Goal: Complete application form

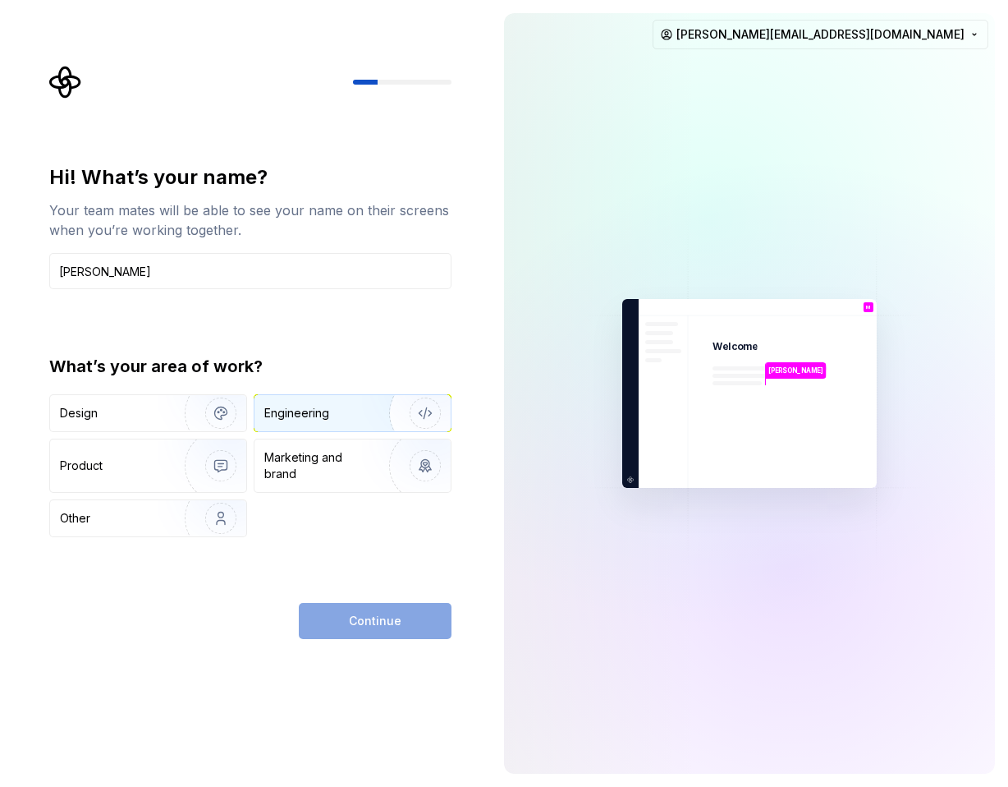
type input "[PERSON_NAME]"
click at [337, 414] on div "Engineering" at bounding box center [329, 413] width 131 height 16
click at [378, 626] on span "Continue" at bounding box center [375, 620] width 53 height 16
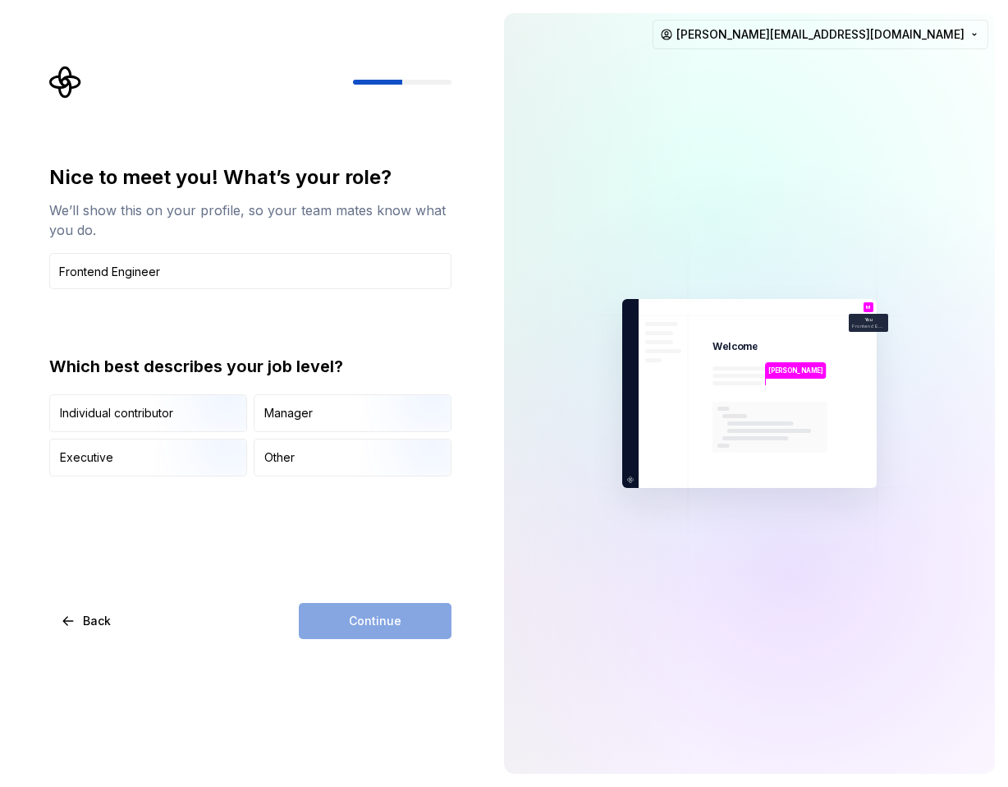
type input "Frontend Engineer"
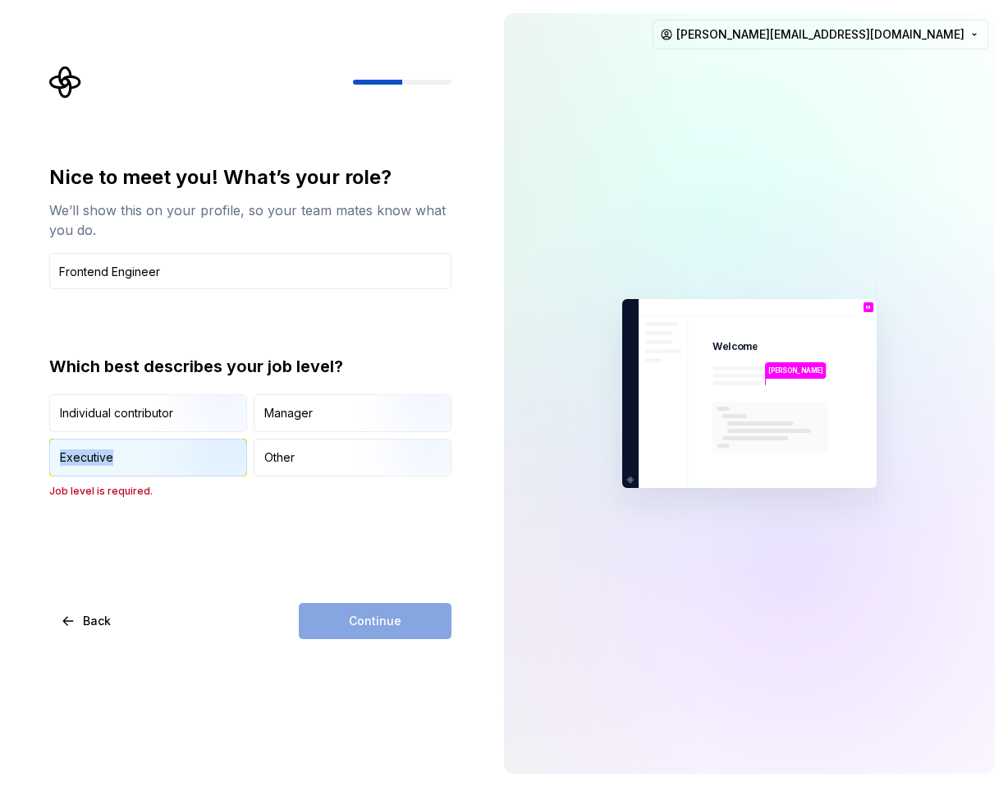
drag, startPoint x: 44, startPoint y: 452, endPoint x: 119, endPoint y: 453, distance: 75.5
click at [119, 452] on div "Nice to meet you! What’s your role? We’ll show this on your profile, so your te…" at bounding box center [255, 352] width 432 height 573
click at [562, 187] on div at bounding box center [602, 393] width 197 height 760
click at [380, 617] on div "Continue" at bounding box center [375, 621] width 153 height 36
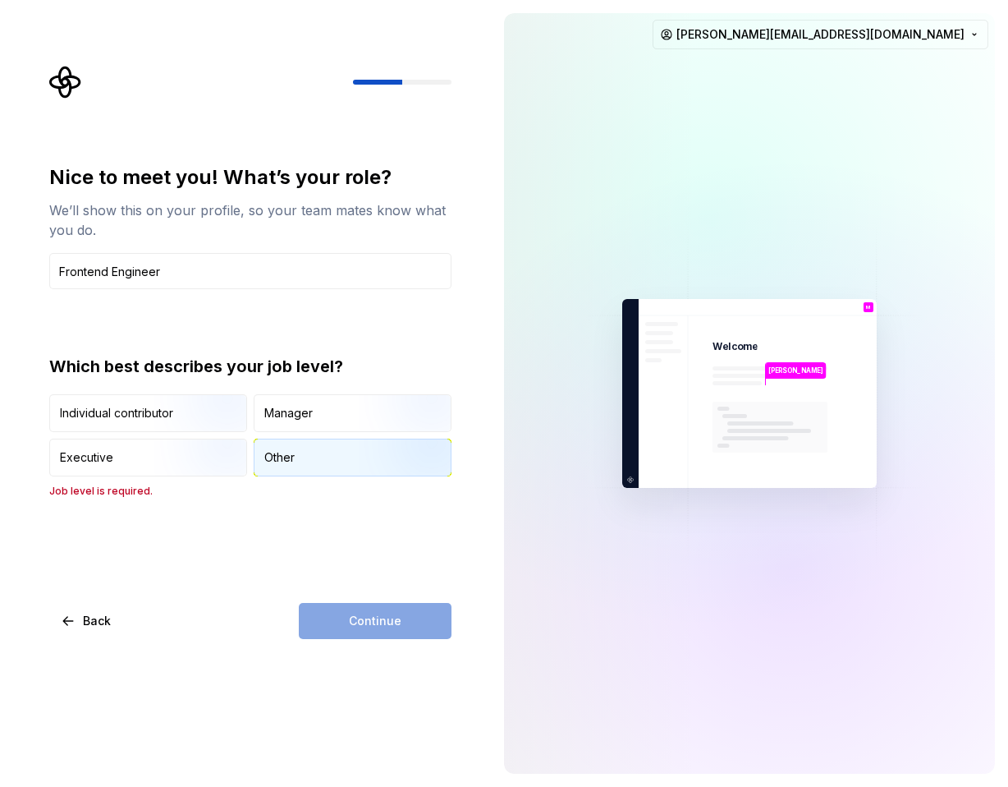
click at [307, 468] on div "Other" at bounding box center [353, 457] width 196 height 36
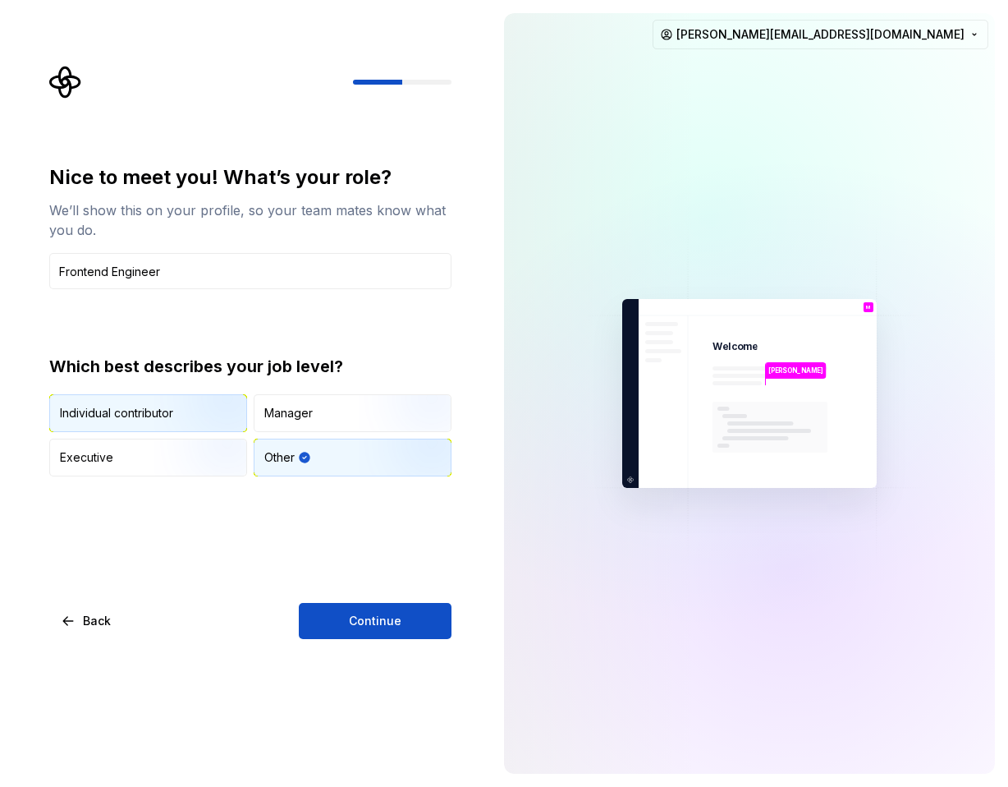
click at [214, 419] on img "button" at bounding box center [206, 433] width 105 height 110
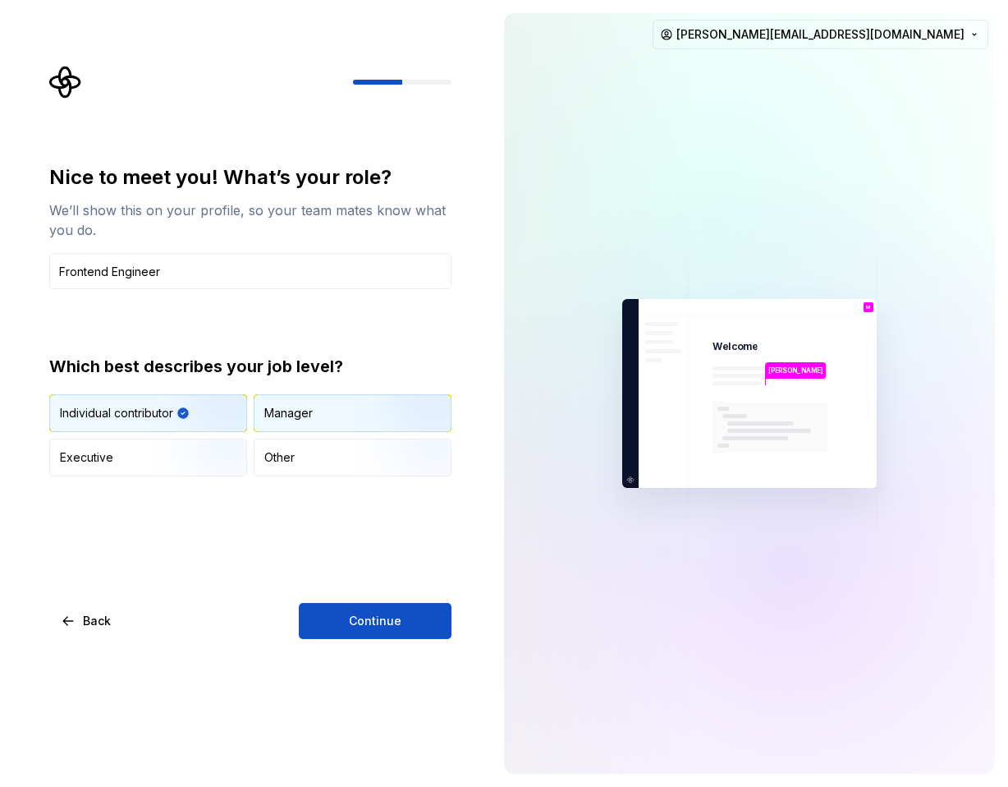
click at [273, 415] on div "Manager" at bounding box center [288, 413] width 48 height 16
drag, startPoint x: 235, startPoint y: 445, endPoint x: 235, endPoint y: 429, distance: 16.4
click at [235, 444] on img "button" at bounding box center [206, 478] width 105 height 110
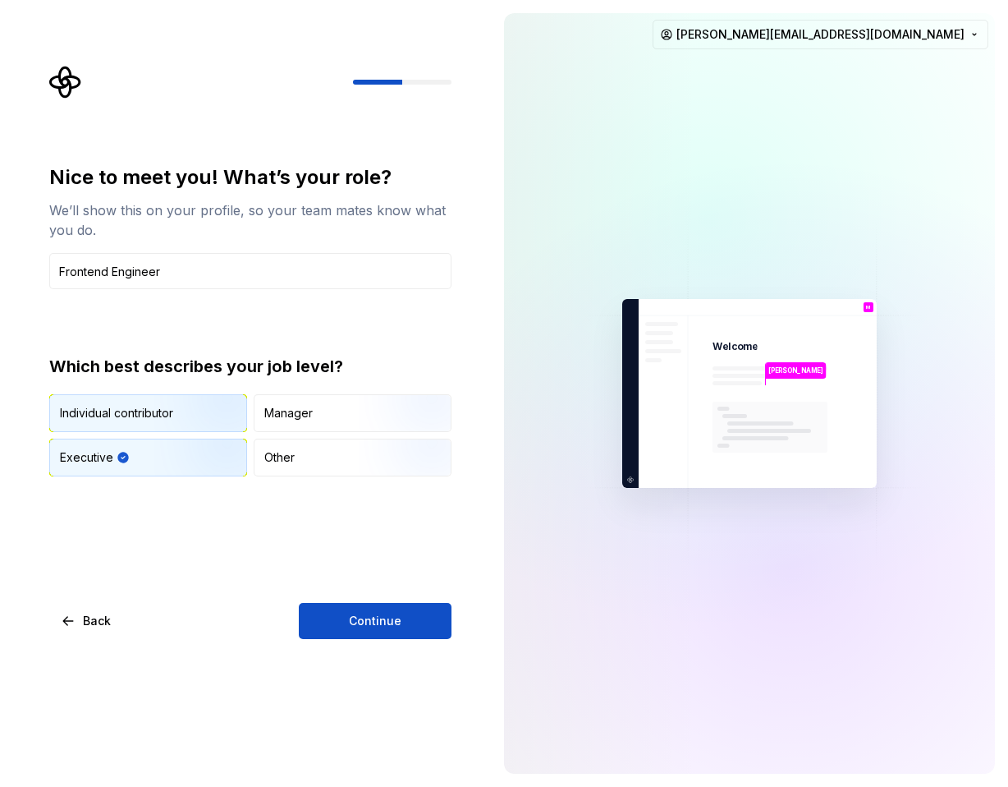
click at [234, 407] on img "button" at bounding box center [206, 433] width 105 height 110
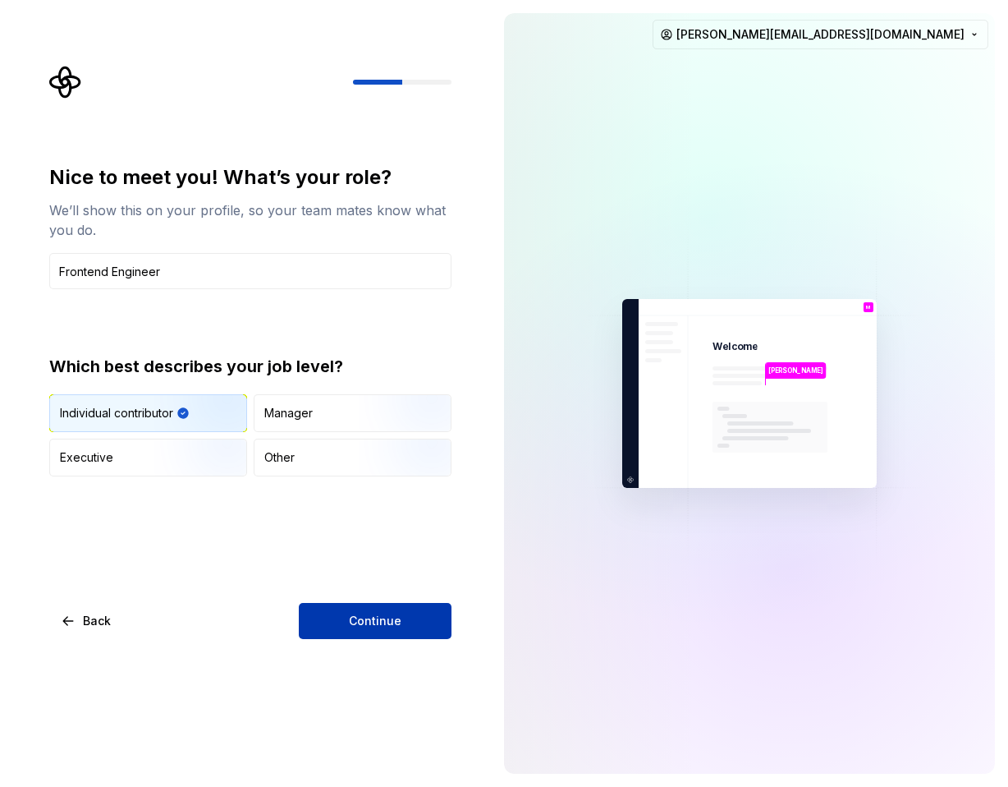
click at [360, 604] on button "Continue" at bounding box center [375, 621] width 153 height 36
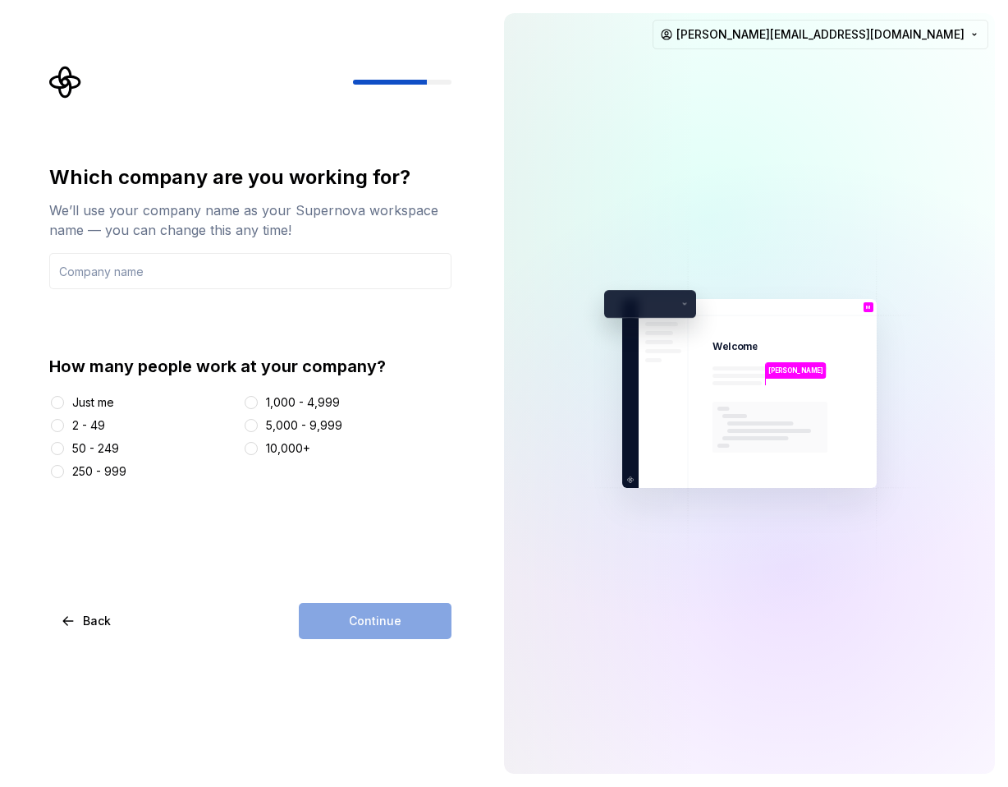
click at [103, 391] on div "How many people work at your company? Just me 2 - 49 50 - 249 250 - 999 1,000 -…" at bounding box center [250, 417] width 402 height 125
click at [346, 123] on div "Which company are you working for? We’ll use your company name as your Supernov…" at bounding box center [255, 352] width 432 height 573
click at [917, 29] on html "Which company are you working for? We’ll use your company name as your Supernov…" at bounding box center [504, 393] width 1008 height 787
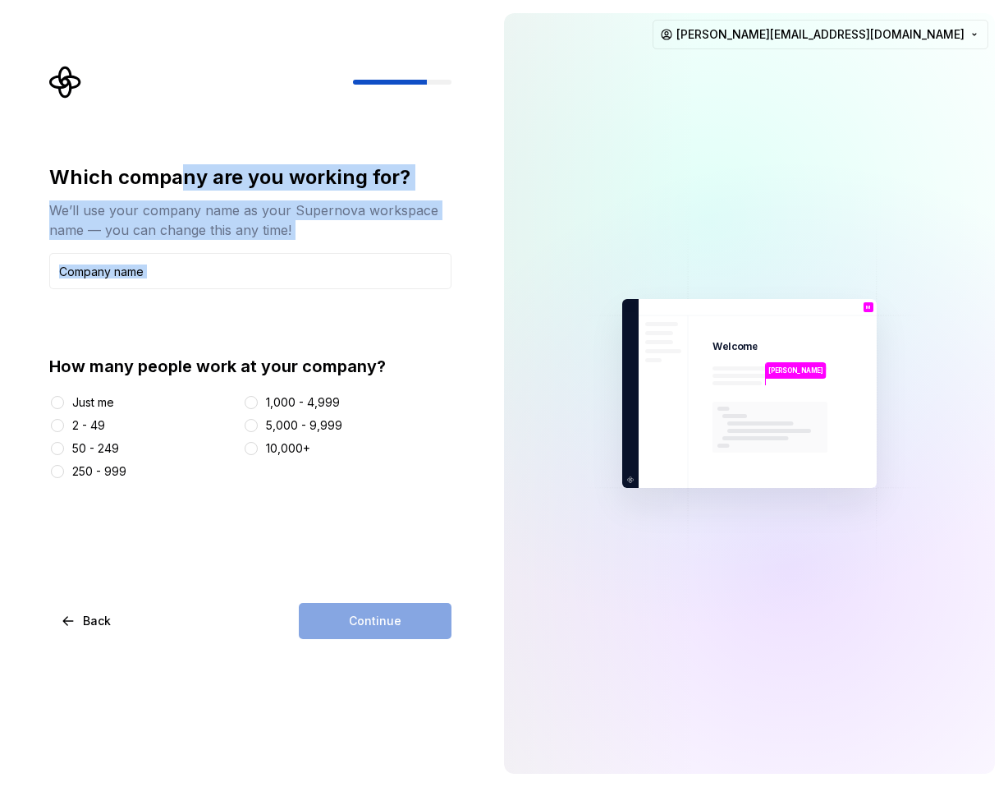
drag, startPoint x: 186, startPoint y: 184, endPoint x: 204, endPoint y: 352, distance: 169.4
click at [204, 352] on div "Which company are you working for? We’ll use your company name as your Supernov…" at bounding box center [250, 321] width 402 height 315
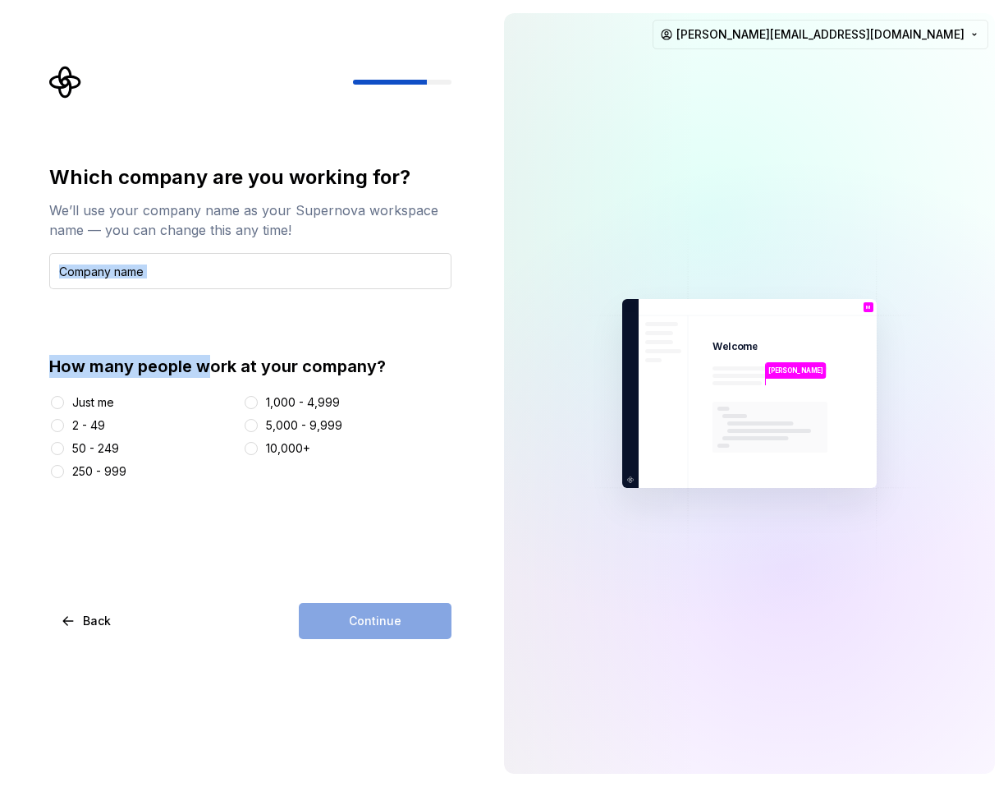
drag, startPoint x: 211, startPoint y: 364, endPoint x: 211, endPoint y: 271, distance: 92.8
click at [211, 271] on div "Which company are you working for? We’ll use your company name as your Supernov…" at bounding box center [250, 321] width 402 height 315
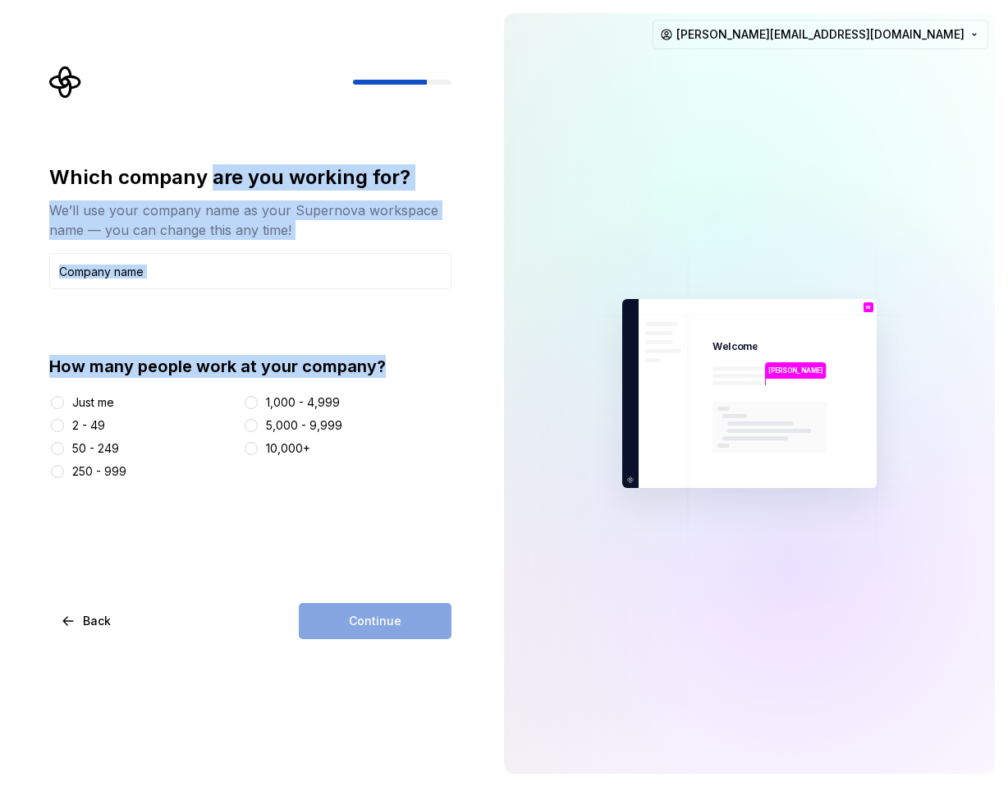
drag, startPoint x: 210, startPoint y: 173, endPoint x: 211, endPoint y: 380, distance: 206.9
click at [211, 381] on div "Which company are you working for? We’ll use your company name as your Supernov…" at bounding box center [250, 321] width 402 height 315
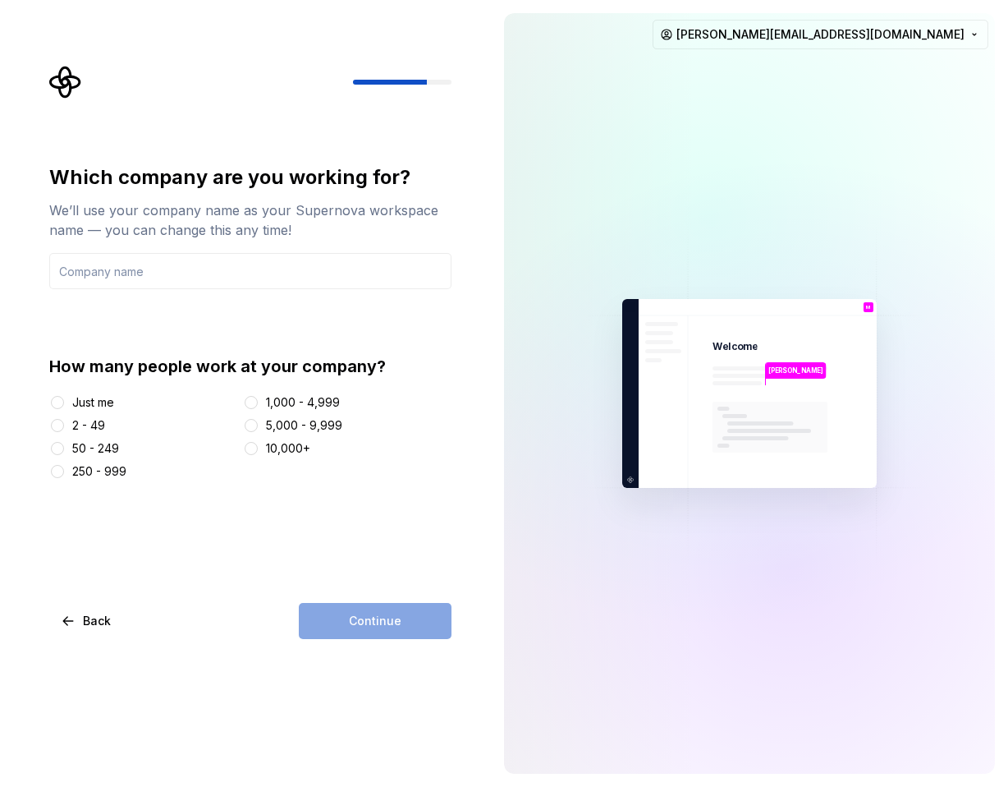
click at [258, 252] on div "Which company are you working for? We’ll use your company name as your Supernov…" at bounding box center [250, 226] width 402 height 125
